Goal: Transaction & Acquisition: Purchase product/service

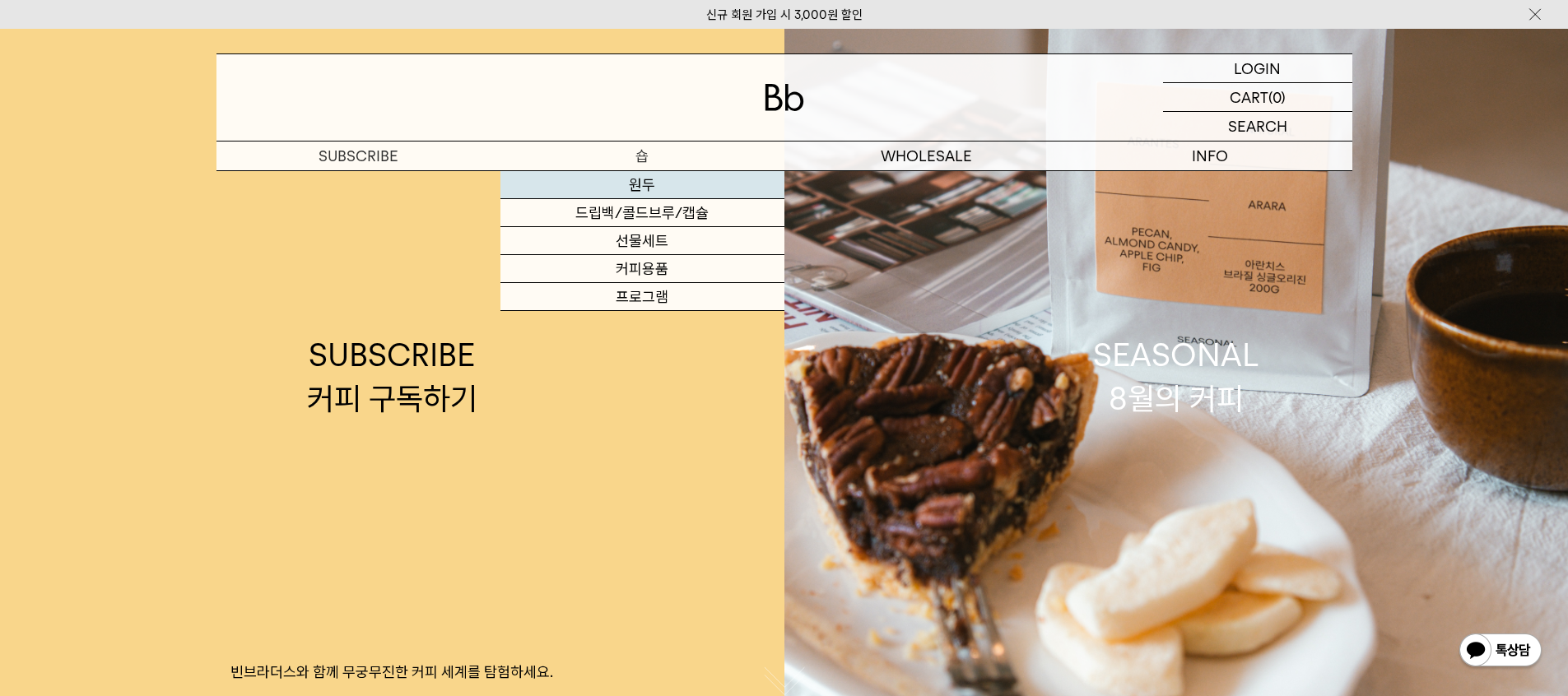
click at [635, 179] on link "원두" at bounding box center [642, 185] width 284 height 28
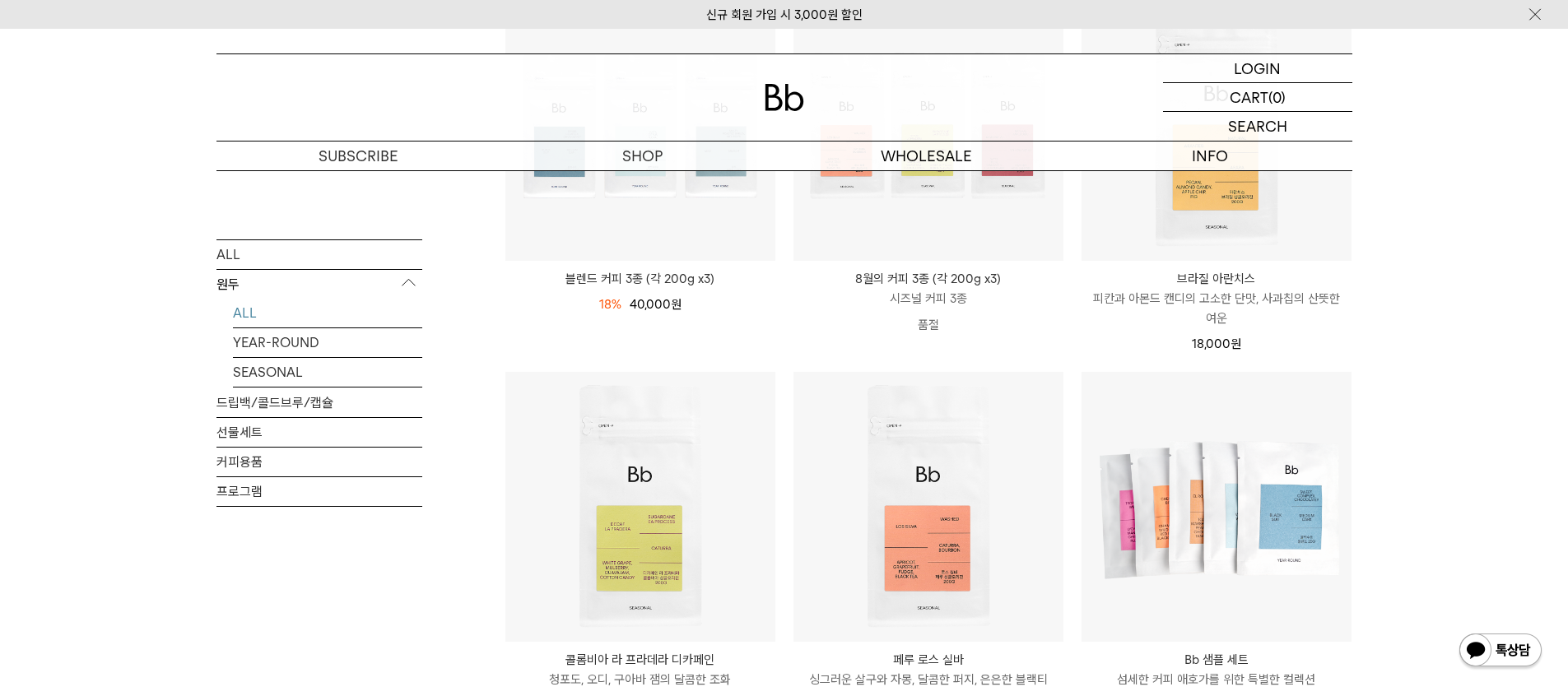
scroll to position [546, 0]
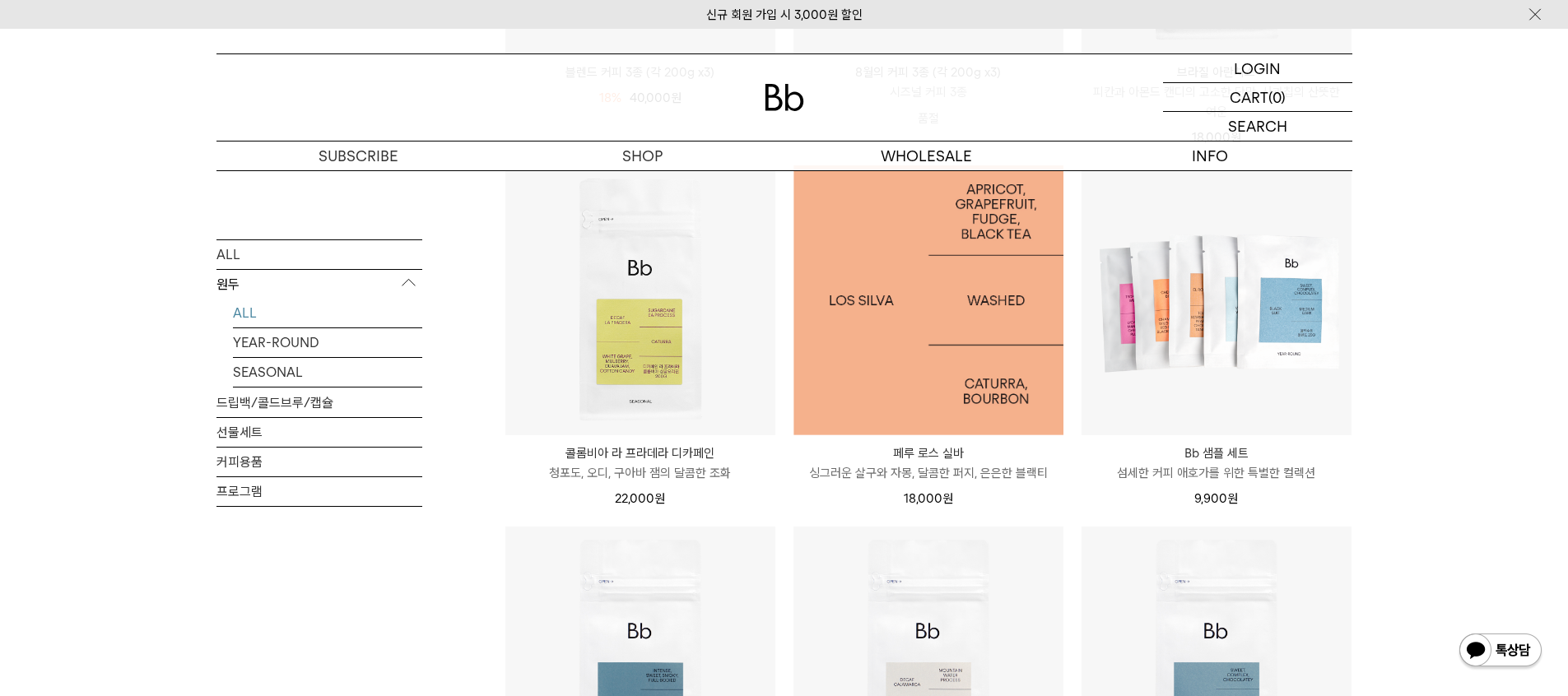
click at [908, 318] on img at bounding box center [929, 301] width 270 height 270
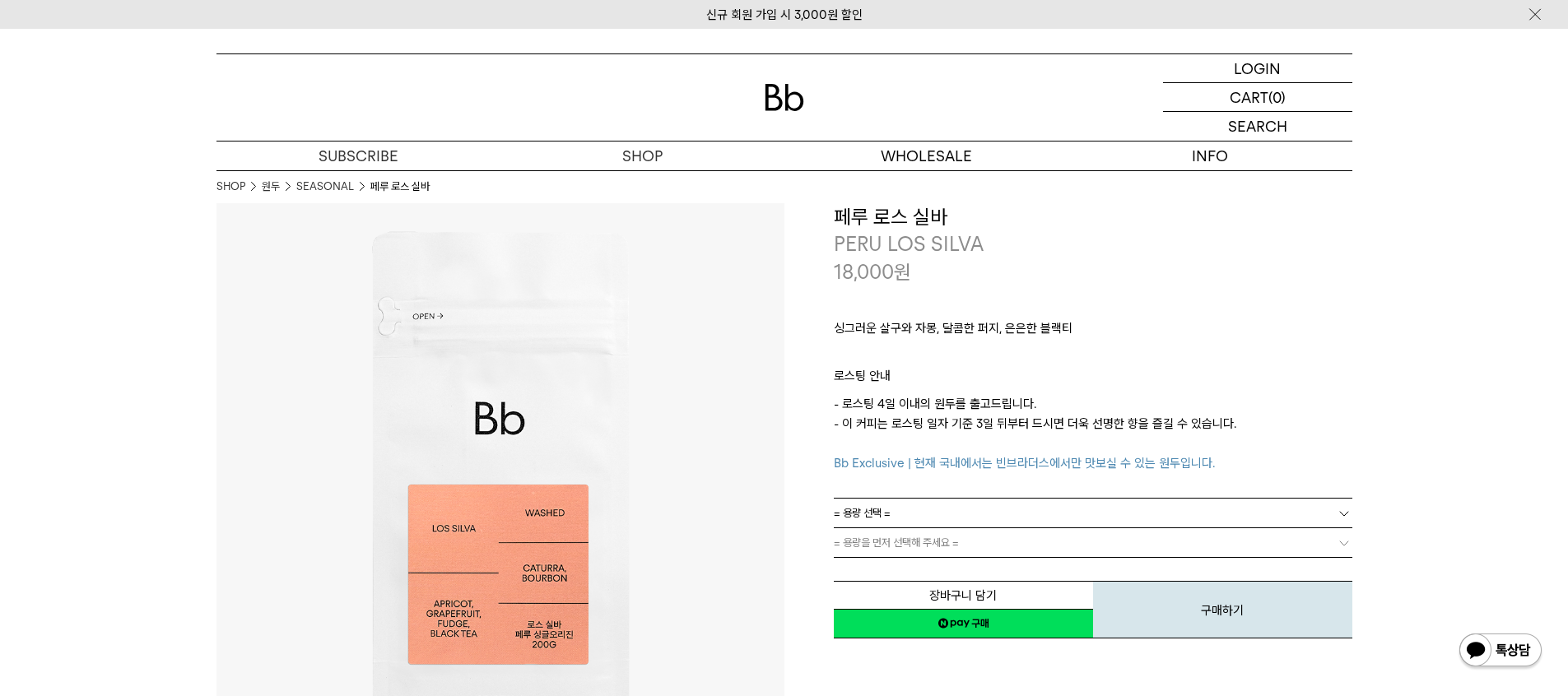
click at [918, 512] on link "= 용량 선택 =" at bounding box center [1092, 513] width 518 height 29
click at [906, 565] on li "600g" at bounding box center [1102, 573] width 503 height 30
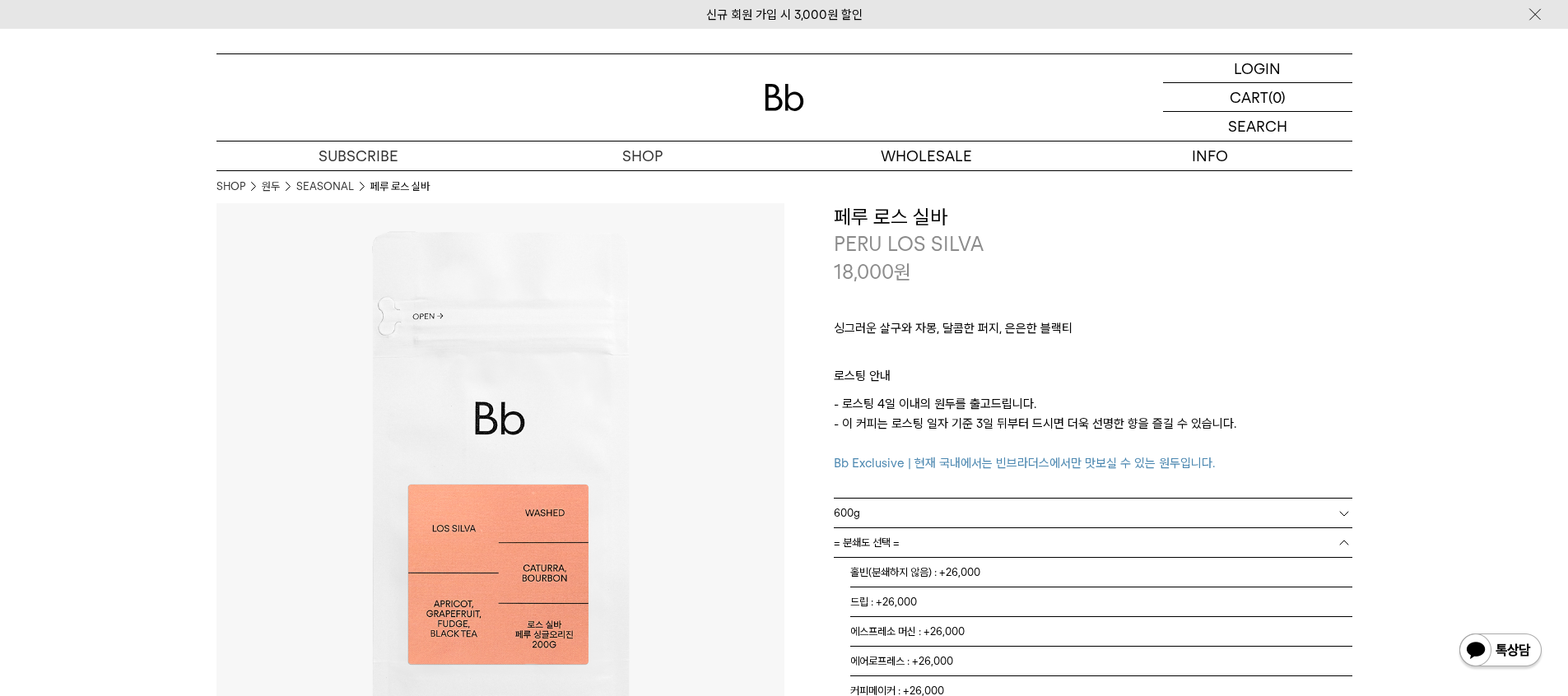
click at [918, 551] on link "= 분쇄도 선택 =" at bounding box center [1092, 542] width 518 height 29
click at [917, 566] on li "홀빈(분쇄하지 않음) : +26,000" at bounding box center [1102, 573] width 503 height 30
